Goal: Transaction & Acquisition: Purchase product/service

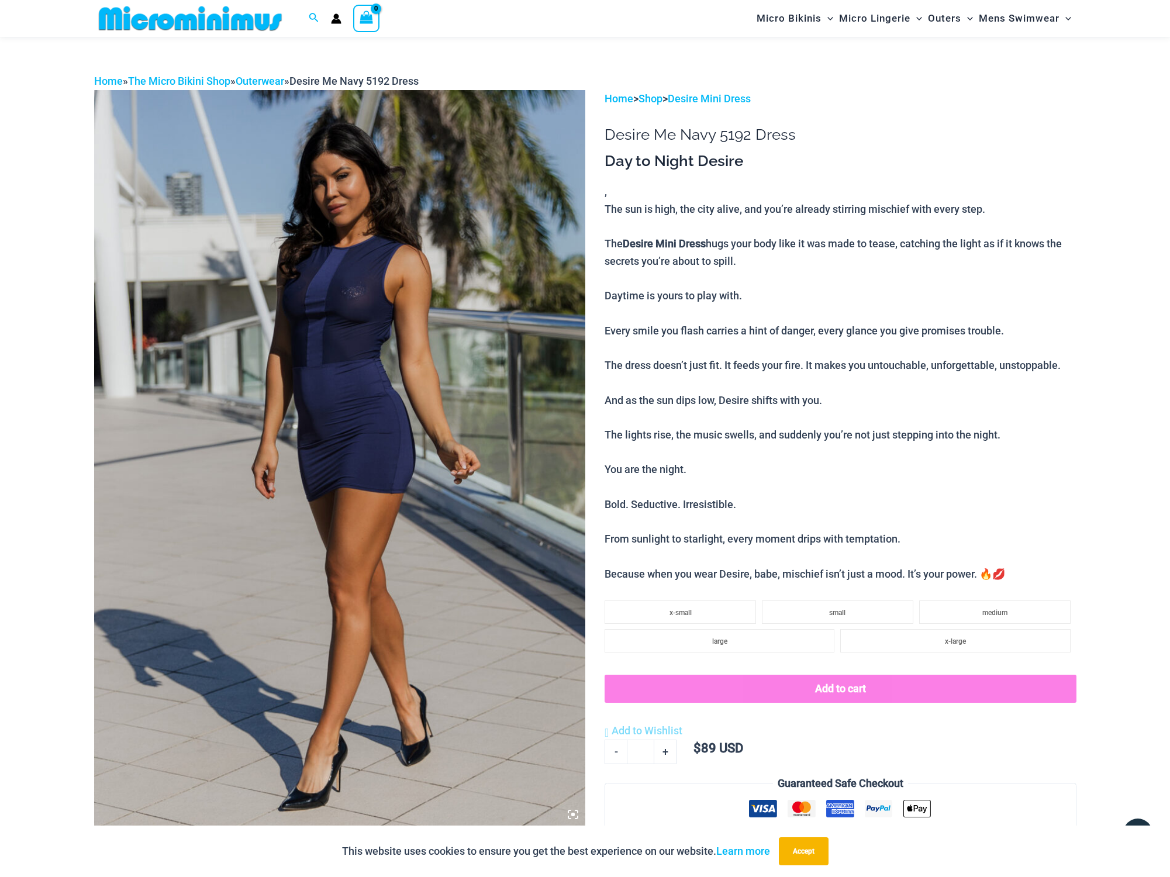
scroll to position [49, 0]
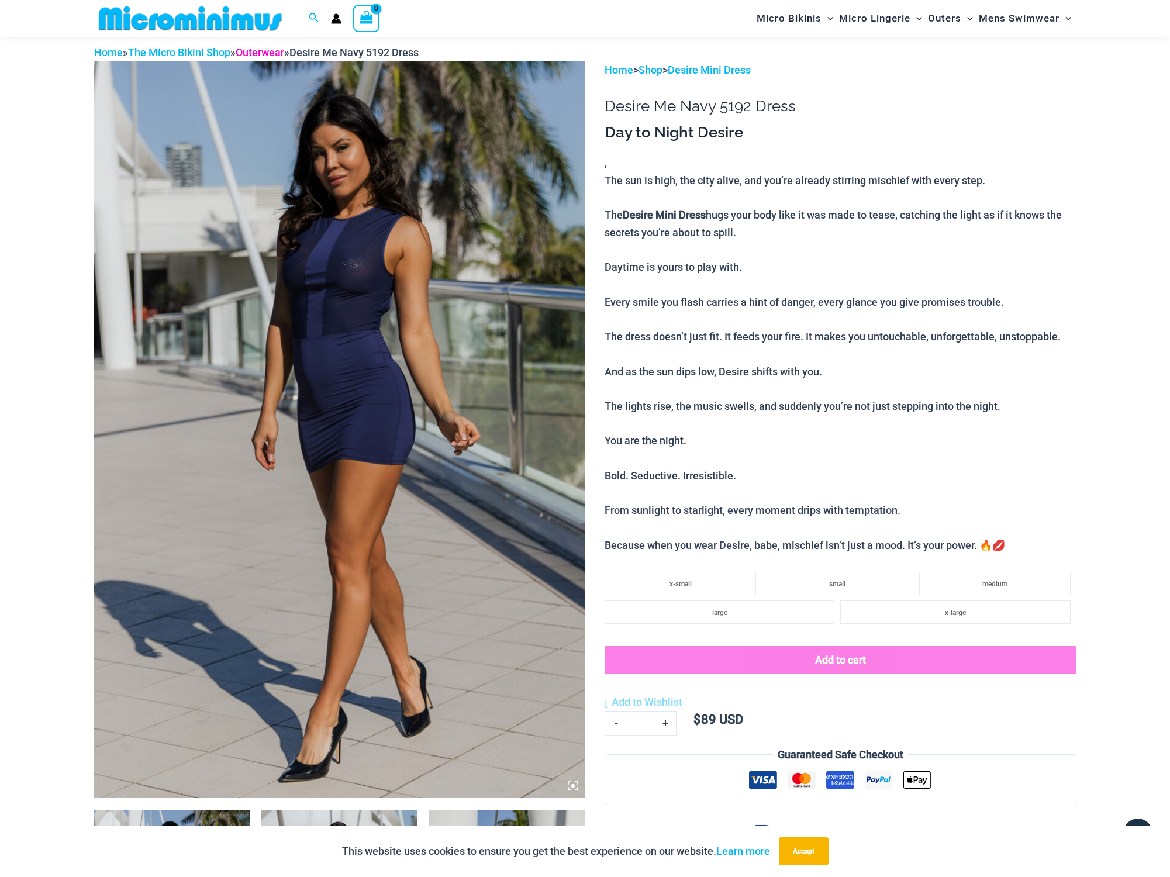
click at [284, 52] on link "Outerwear" at bounding box center [260, 52] width 49 height 12
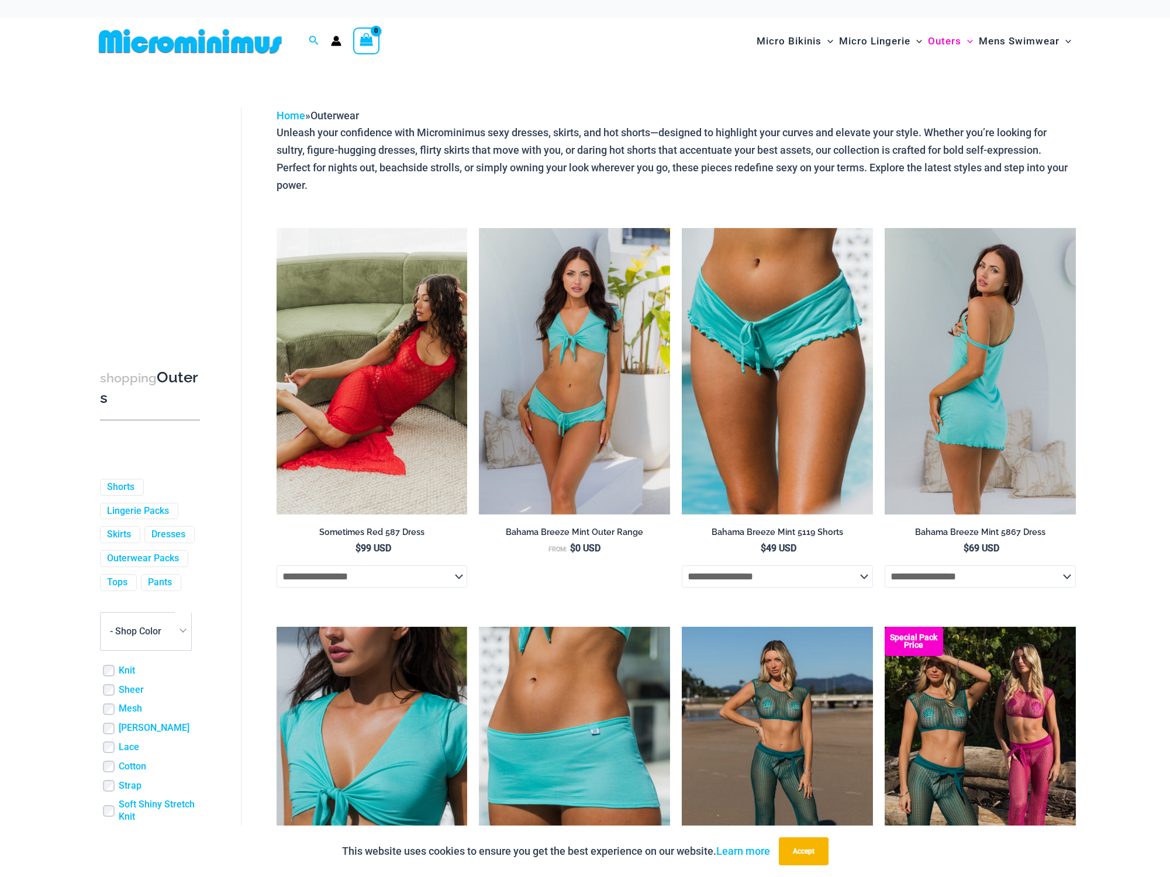
click at [956, 350] on img at bounding box center [980, 371] width 191 height 287
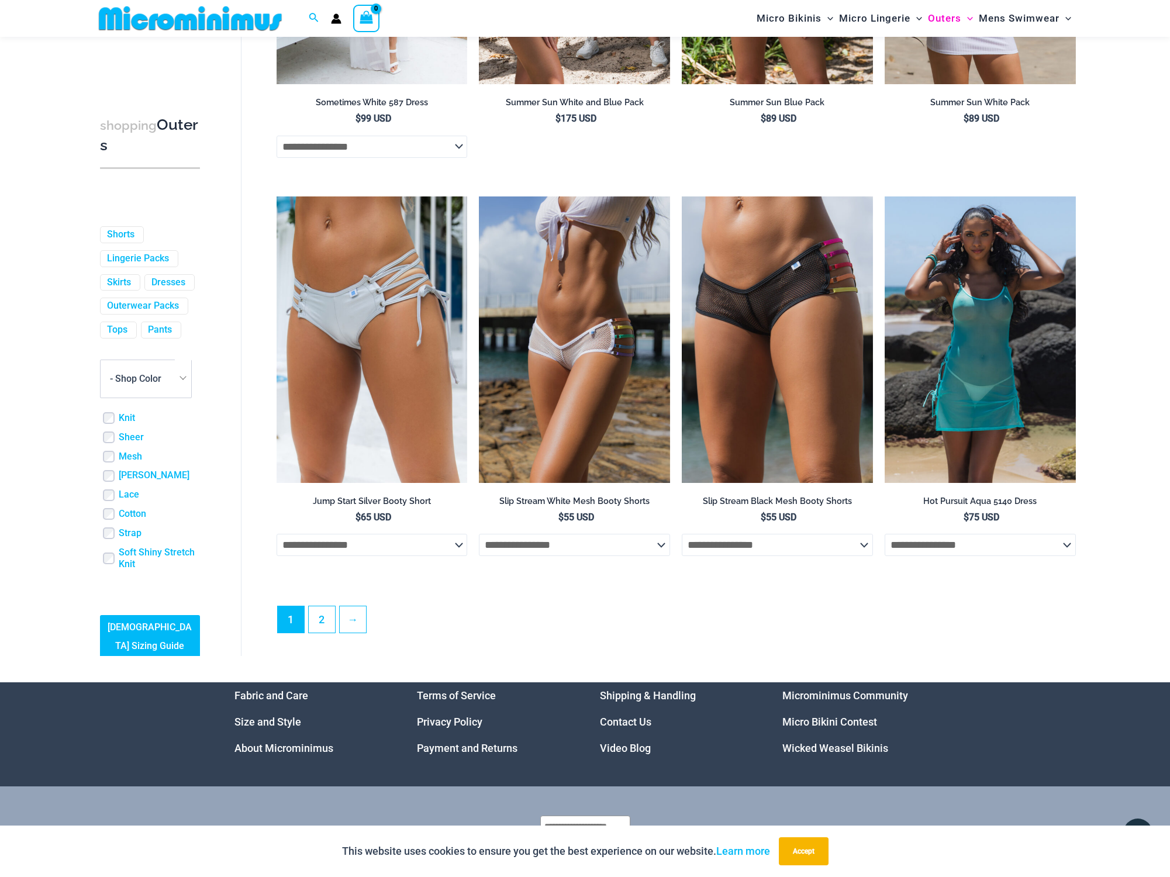
scroll to position [2888, 0]
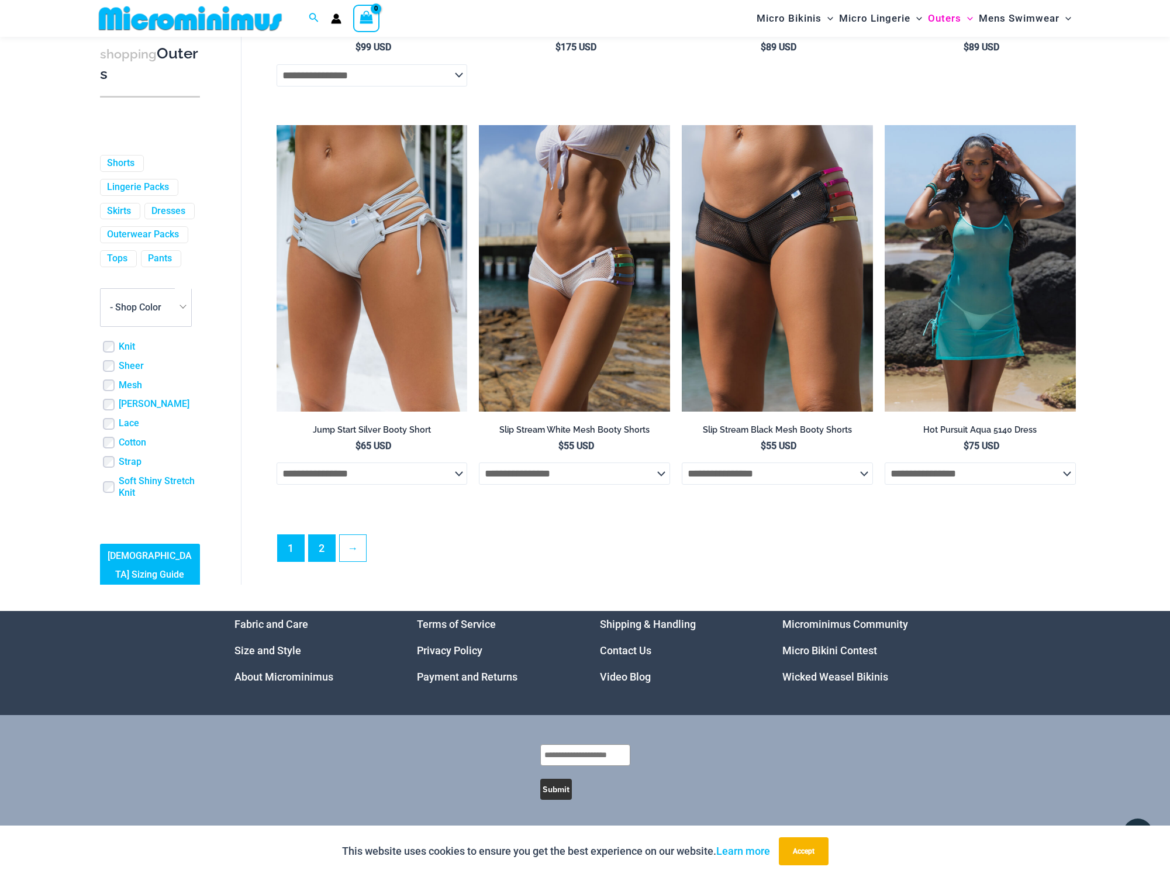
click at [322, 554] on link "2" at bounding box center [322, 548] width 26 height 26
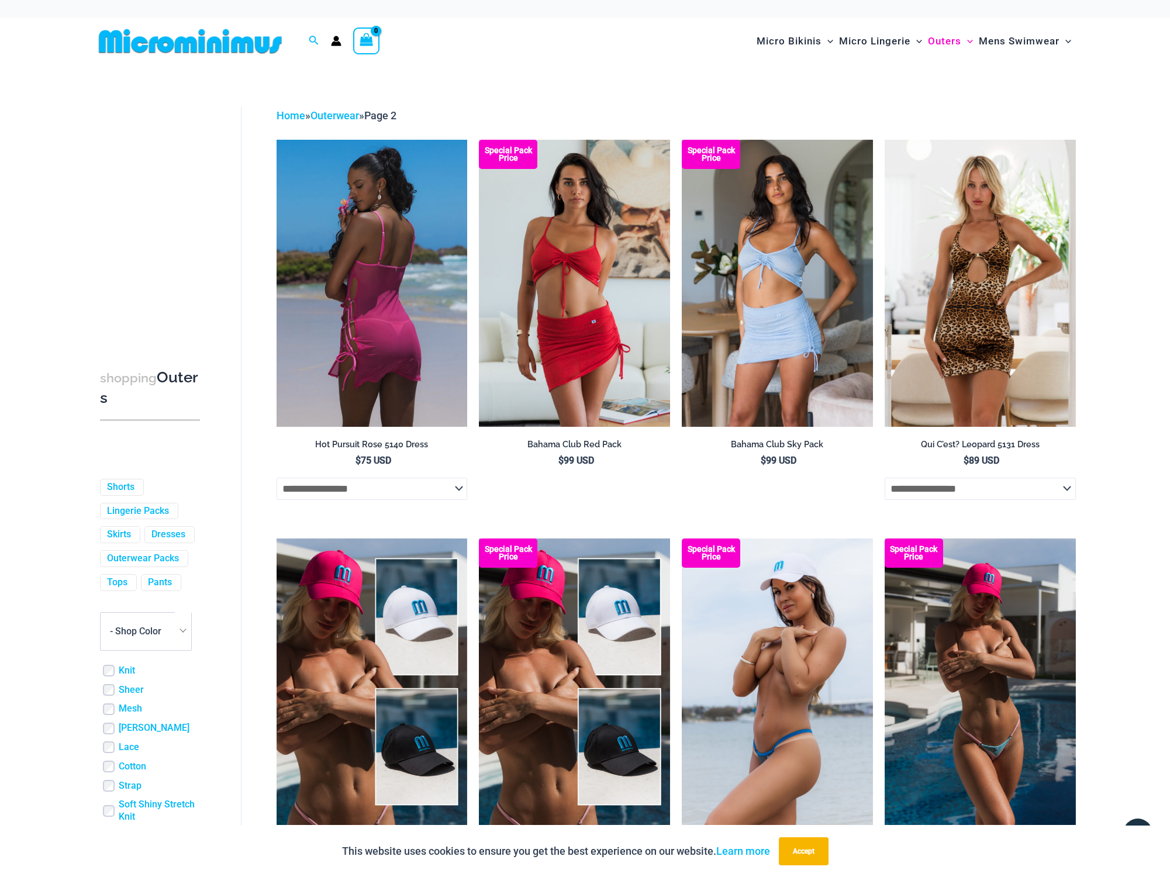
click at [381, 248] on img at bounding box center [372, 283] width 191 height 287
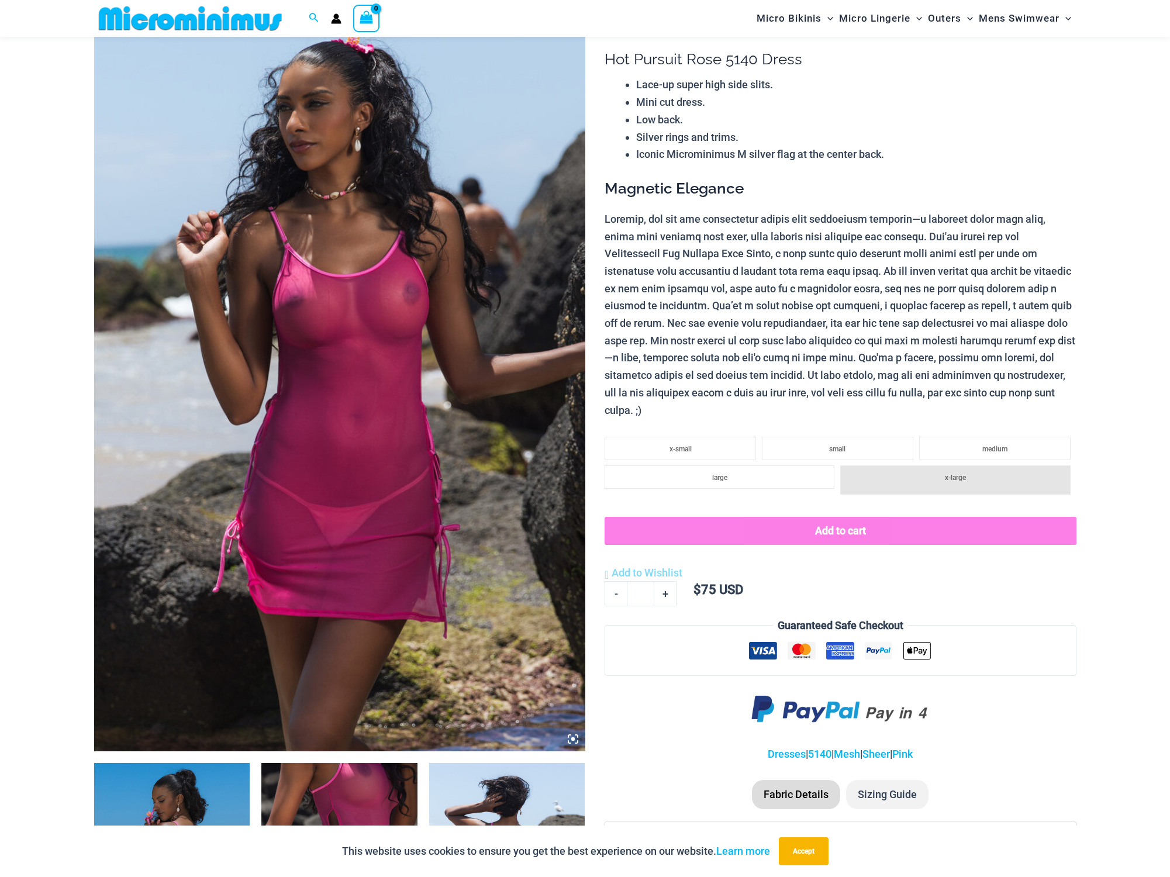
scroll to position [216, 0]
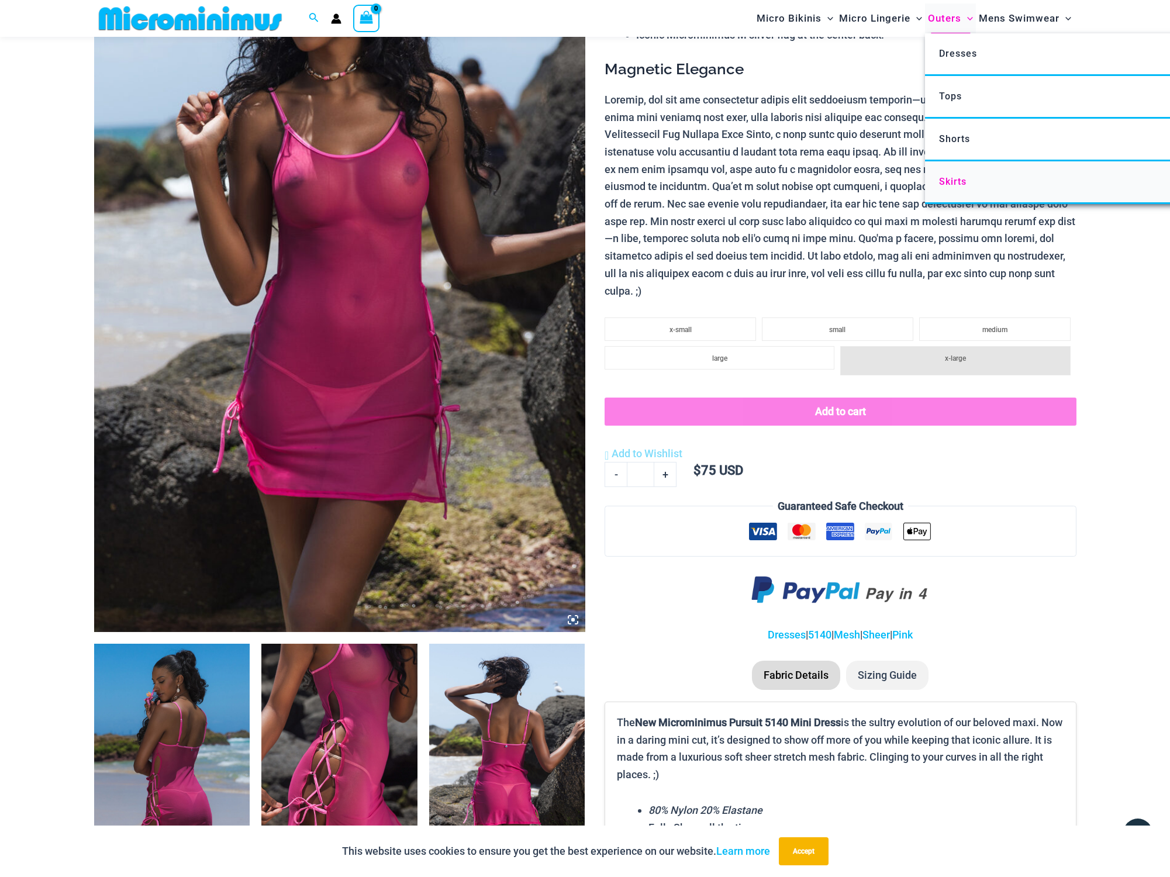
click at [949, 174] on link "Skirts" at bounding box center [1099, 182] width 348 height 43
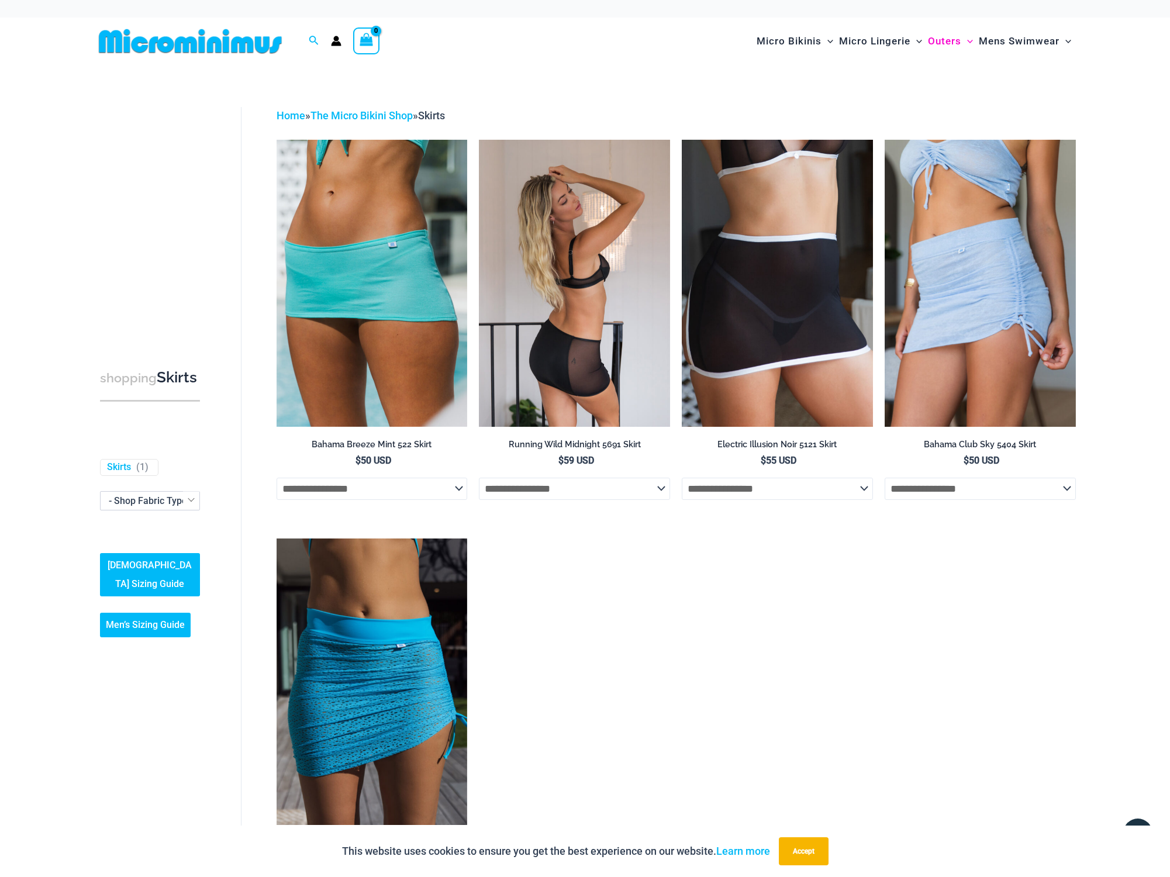
click at [555, 321] on img at bounding box center [574, 283] width 191 height 287
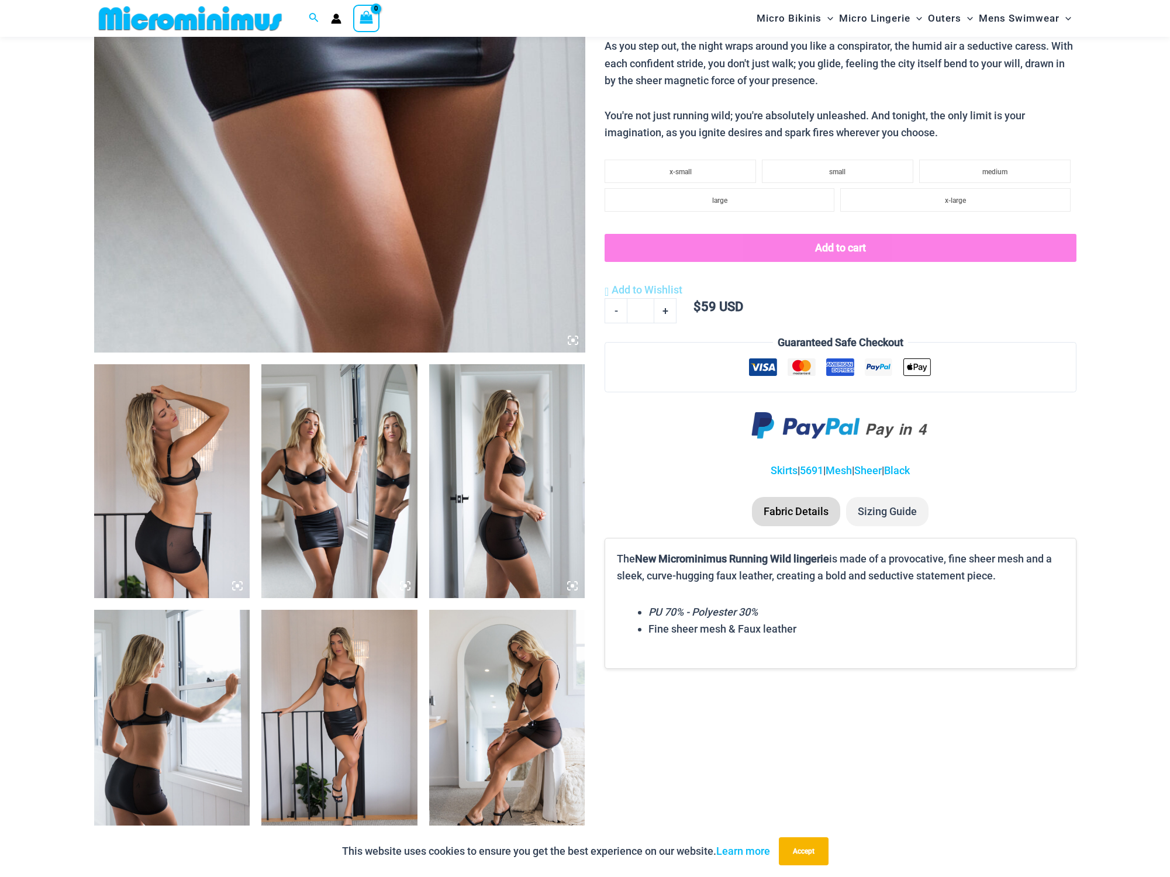
scroll to position [663, 0]
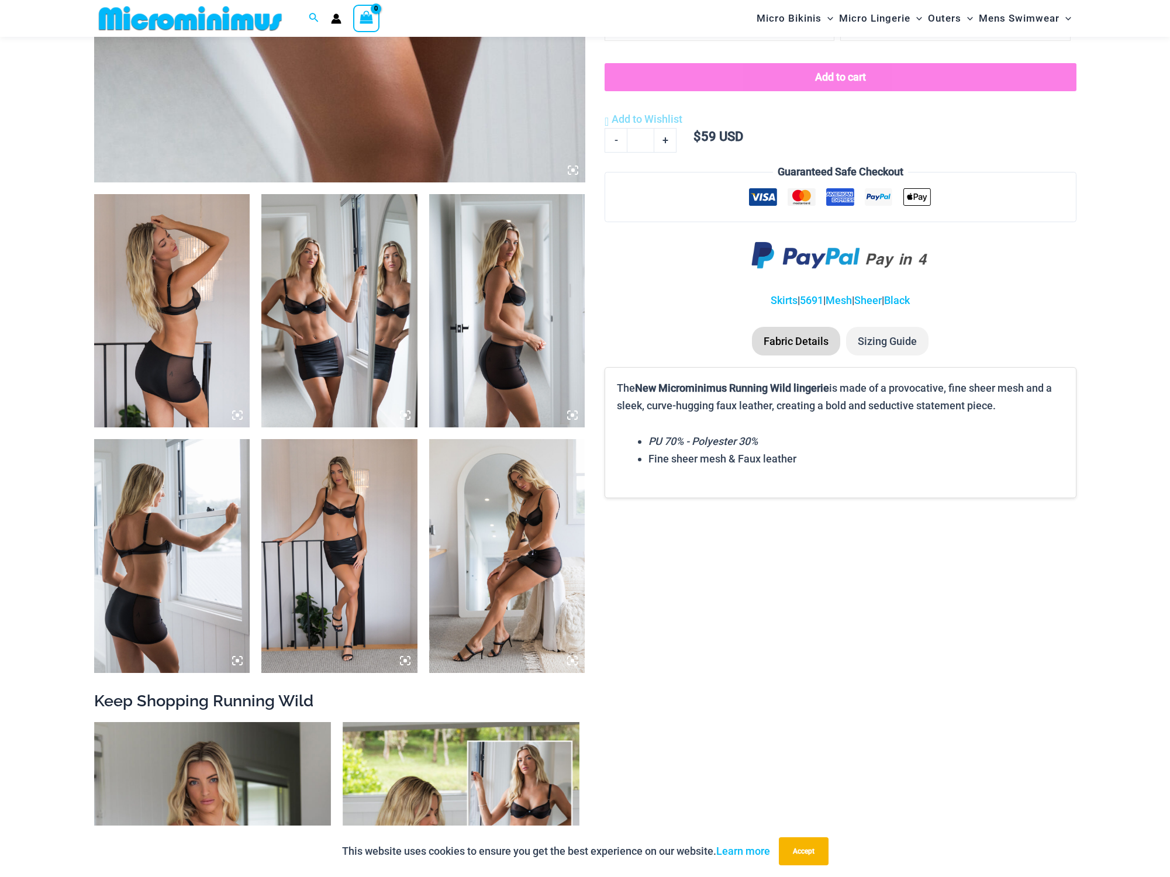
click at [530, 364] on img at bounding box center [507, 311] width 156 height 234
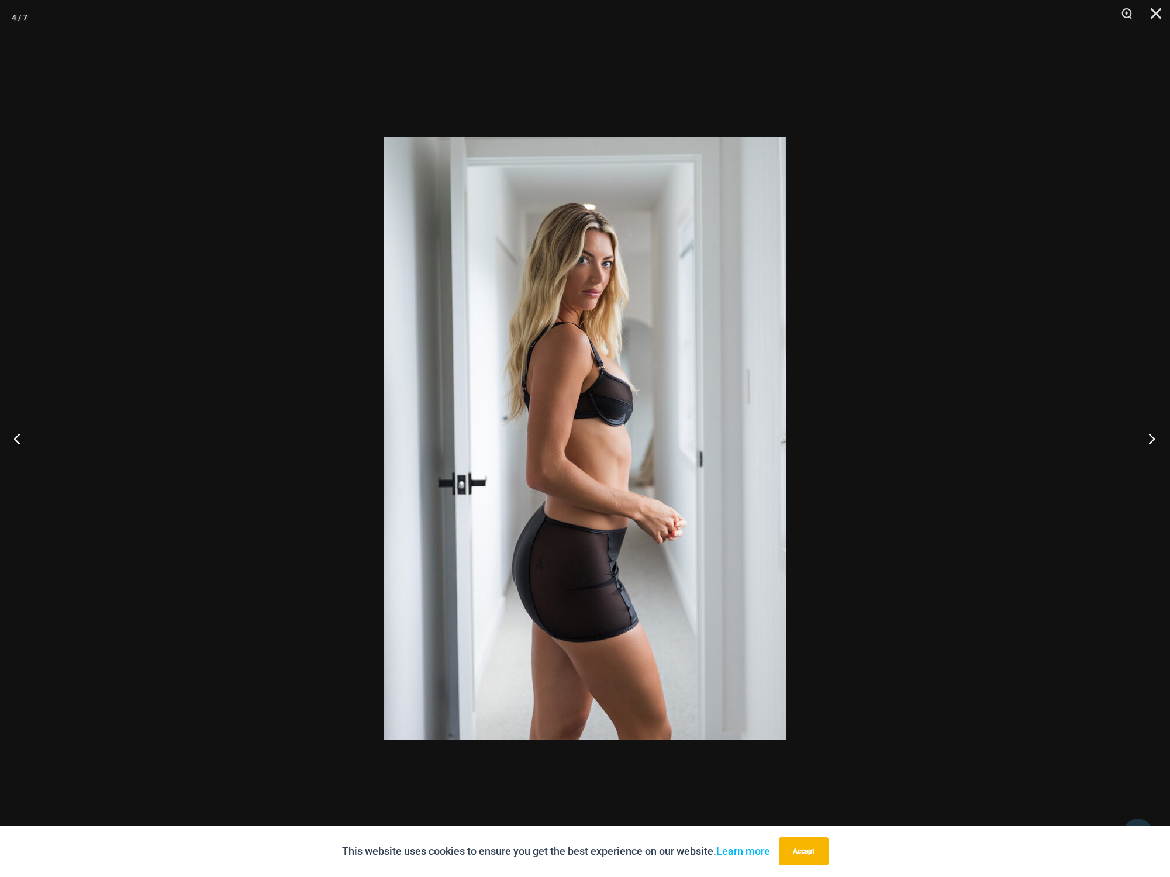
click at [1146, 440] on button "Next" at bounding box center [1148, 438] width 44 height 58
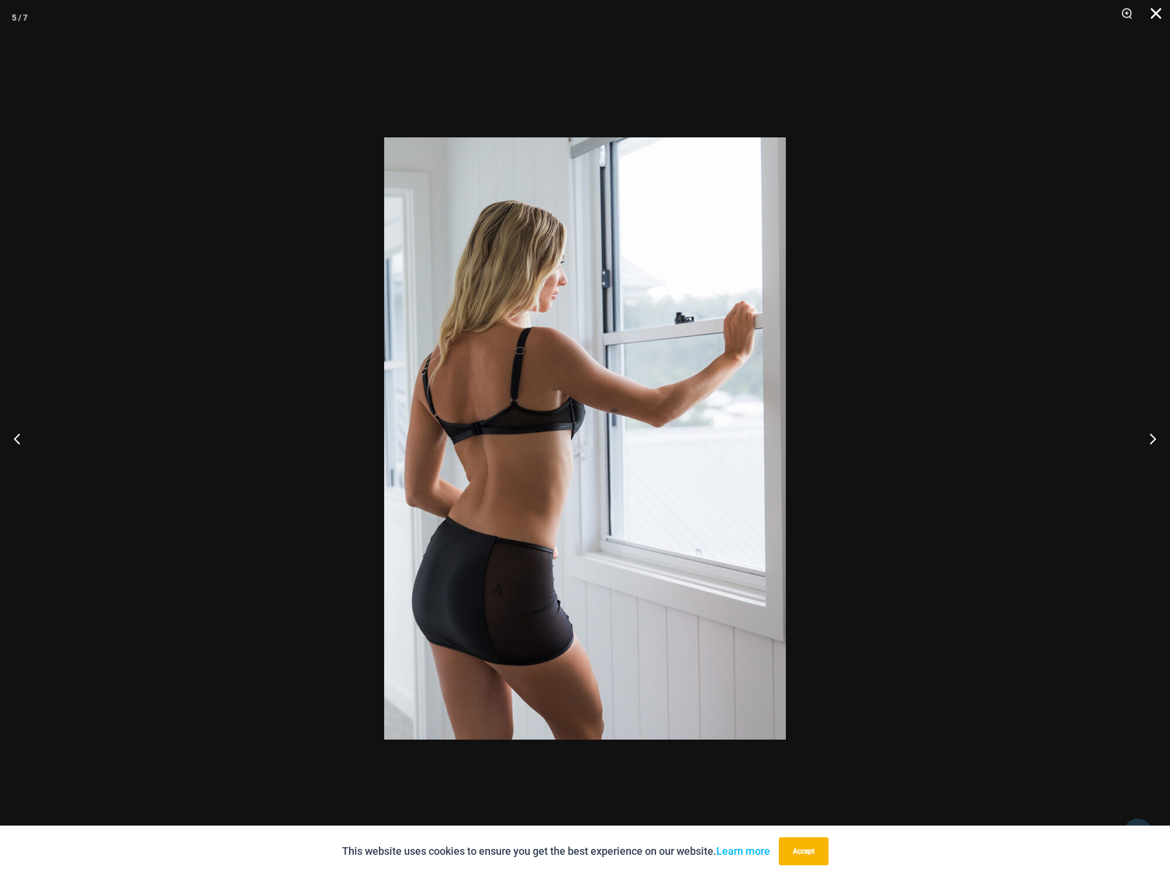
click at [1154, 11] on button "Close" at bounding box center [1151, 17] width 29 height 35
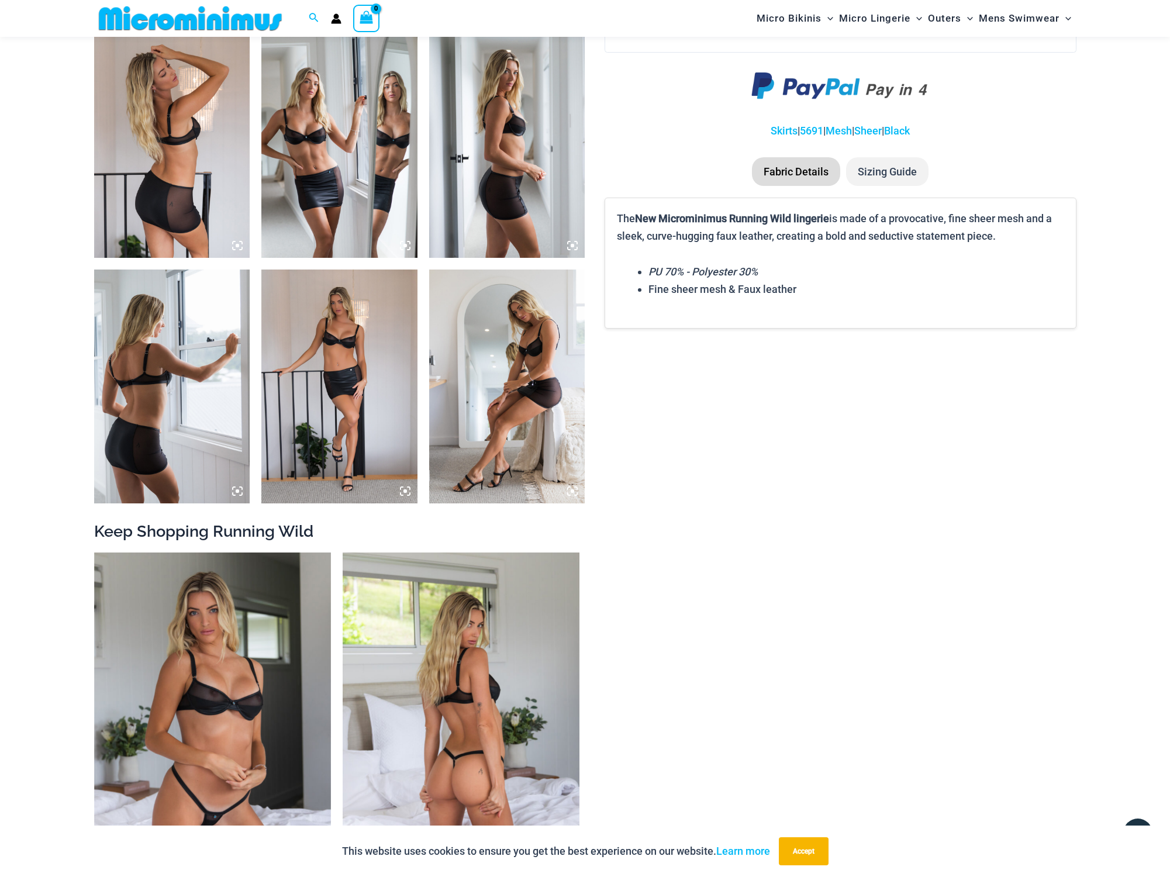
scroll to position [495, 0]
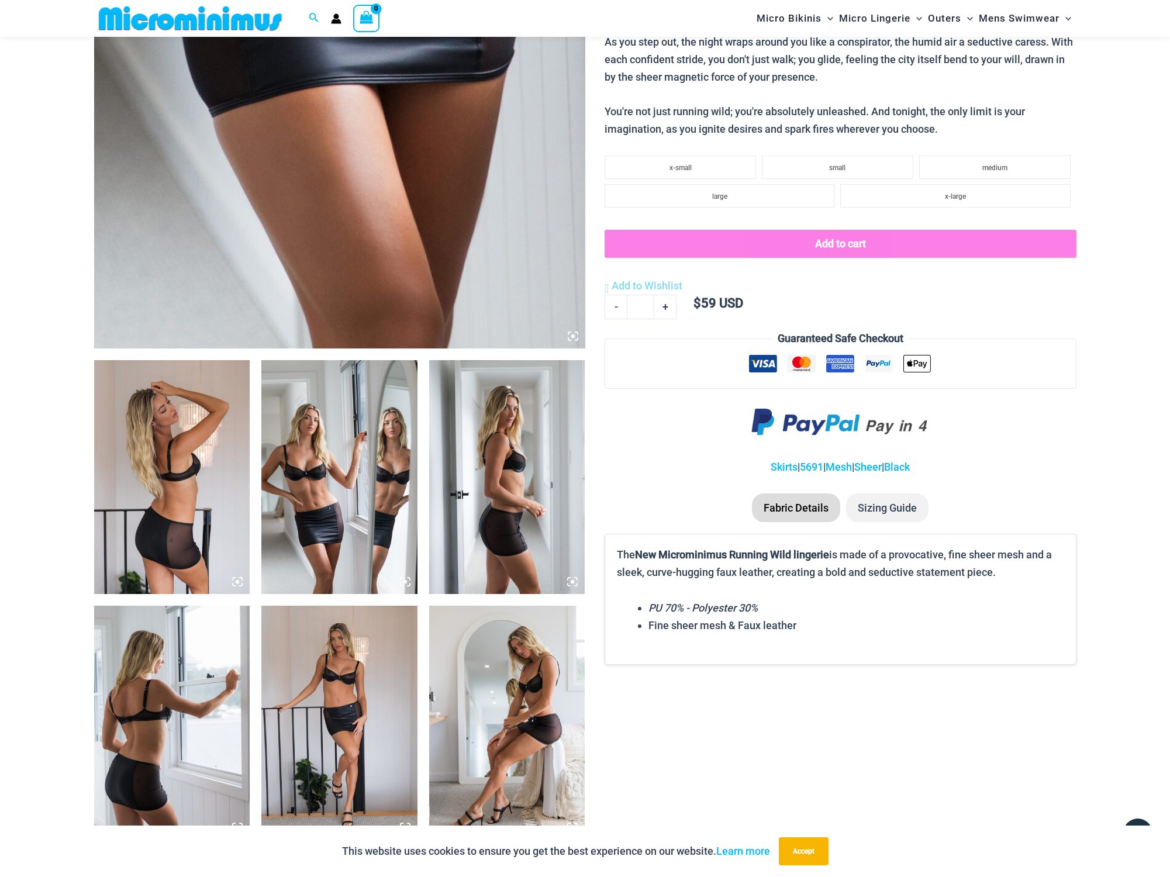
click at [172, 506] on img at bounding box center [172, 477] width 156 height 234
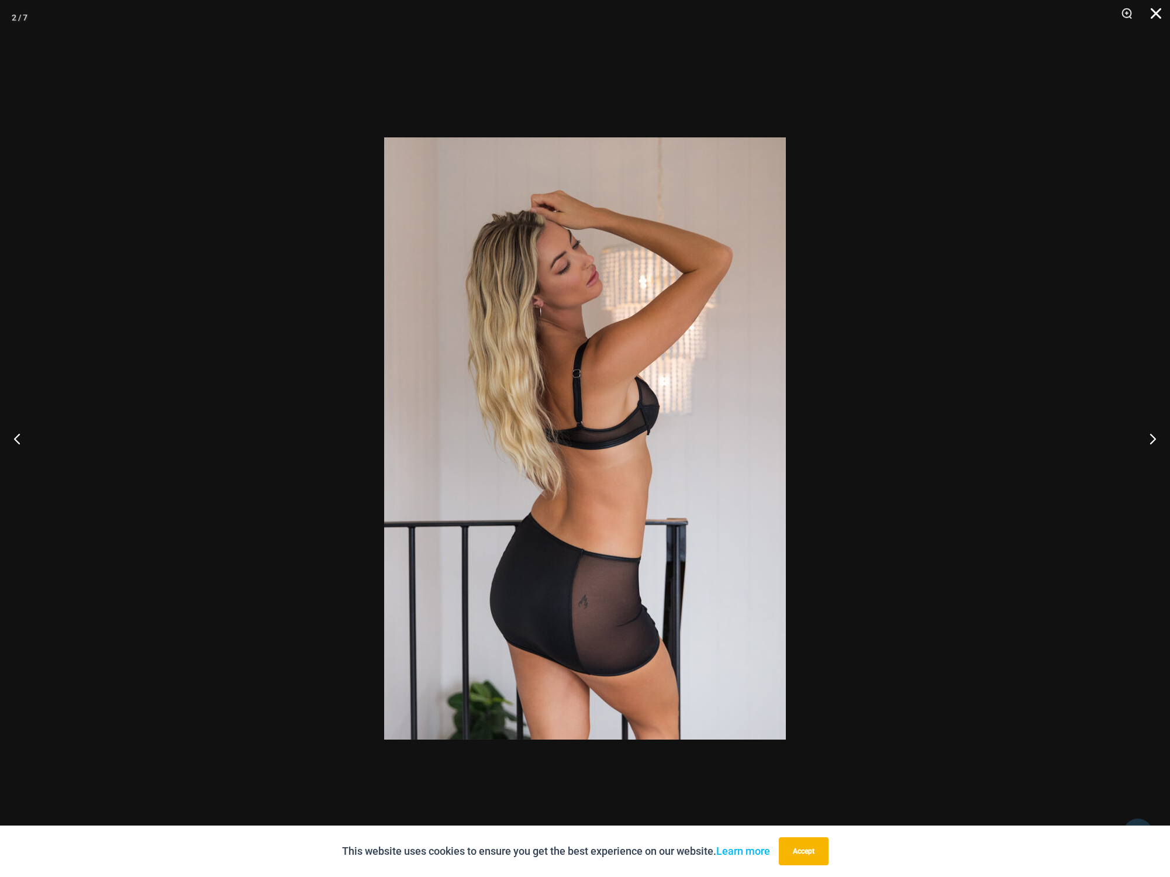
click at [1155, 16] on button "Close" at bounding box center [1151, 17] width 29 height 35
